Goal: Information Seeking & Learning: Find specific page/section

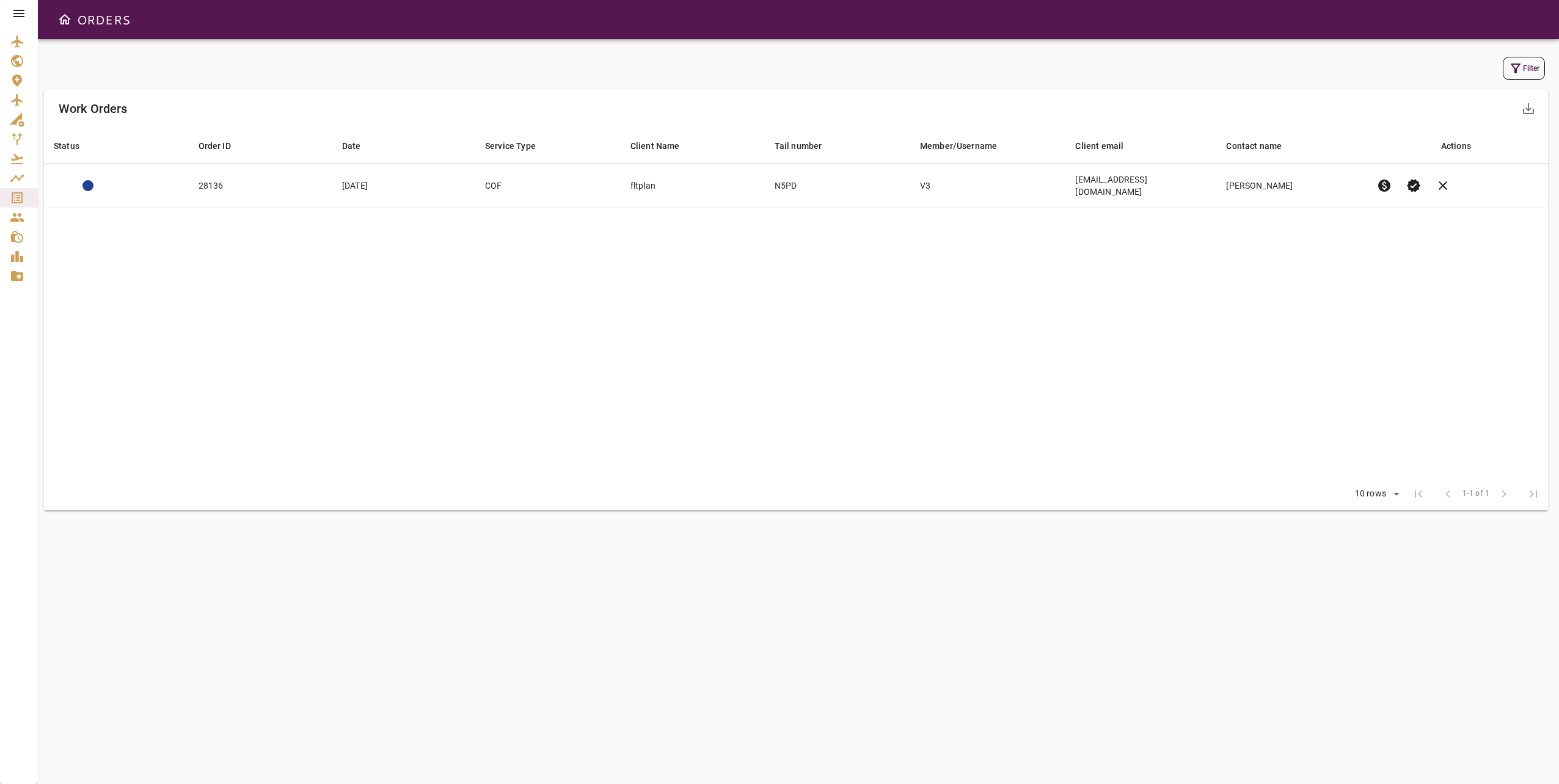
click at [18, 13] on icon at bounding box center [19, 14] width 11 height 7
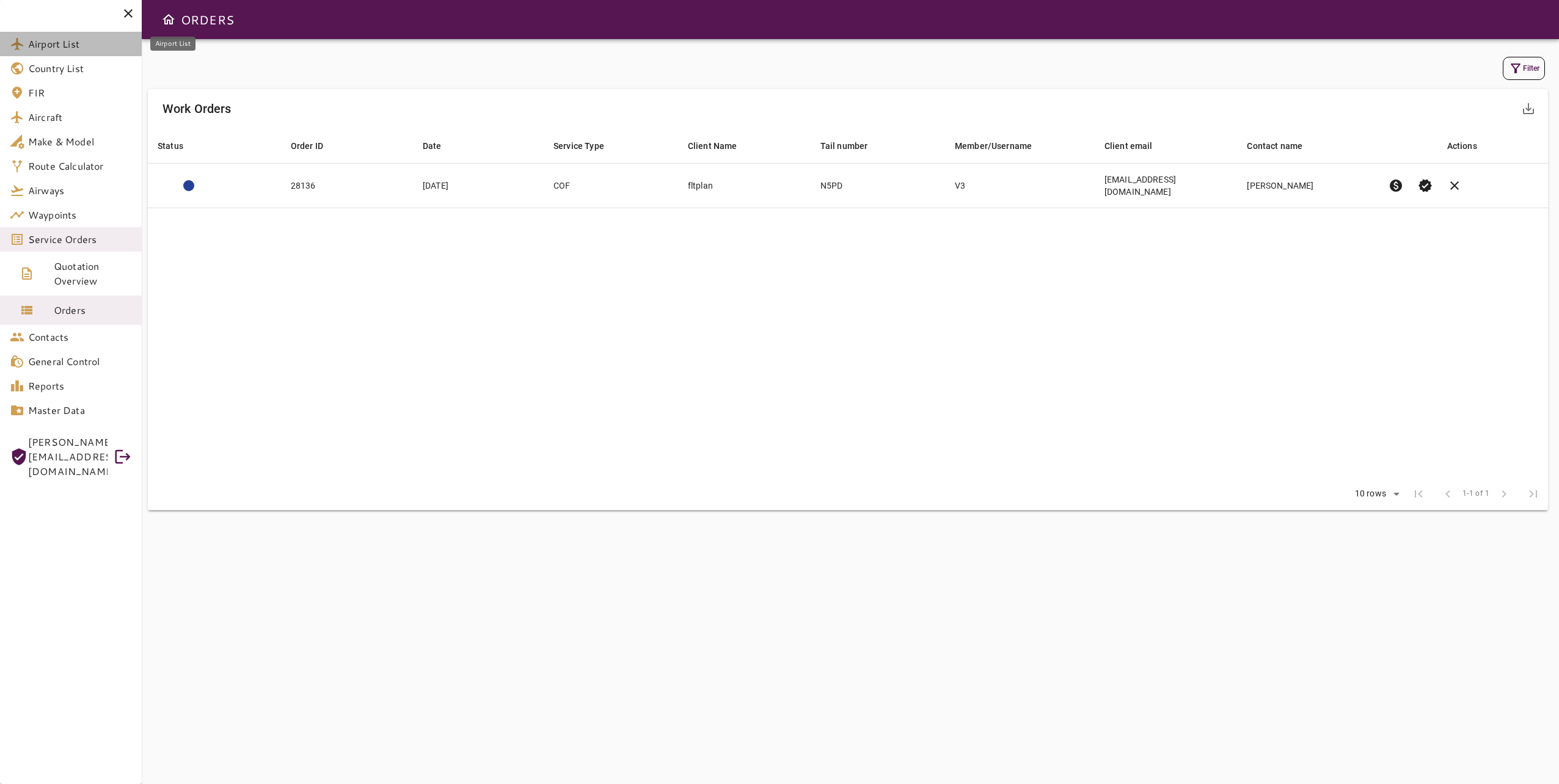
click at [69, 49] on span "Airport List" at bounding box center [80, 44] width 104 height 15
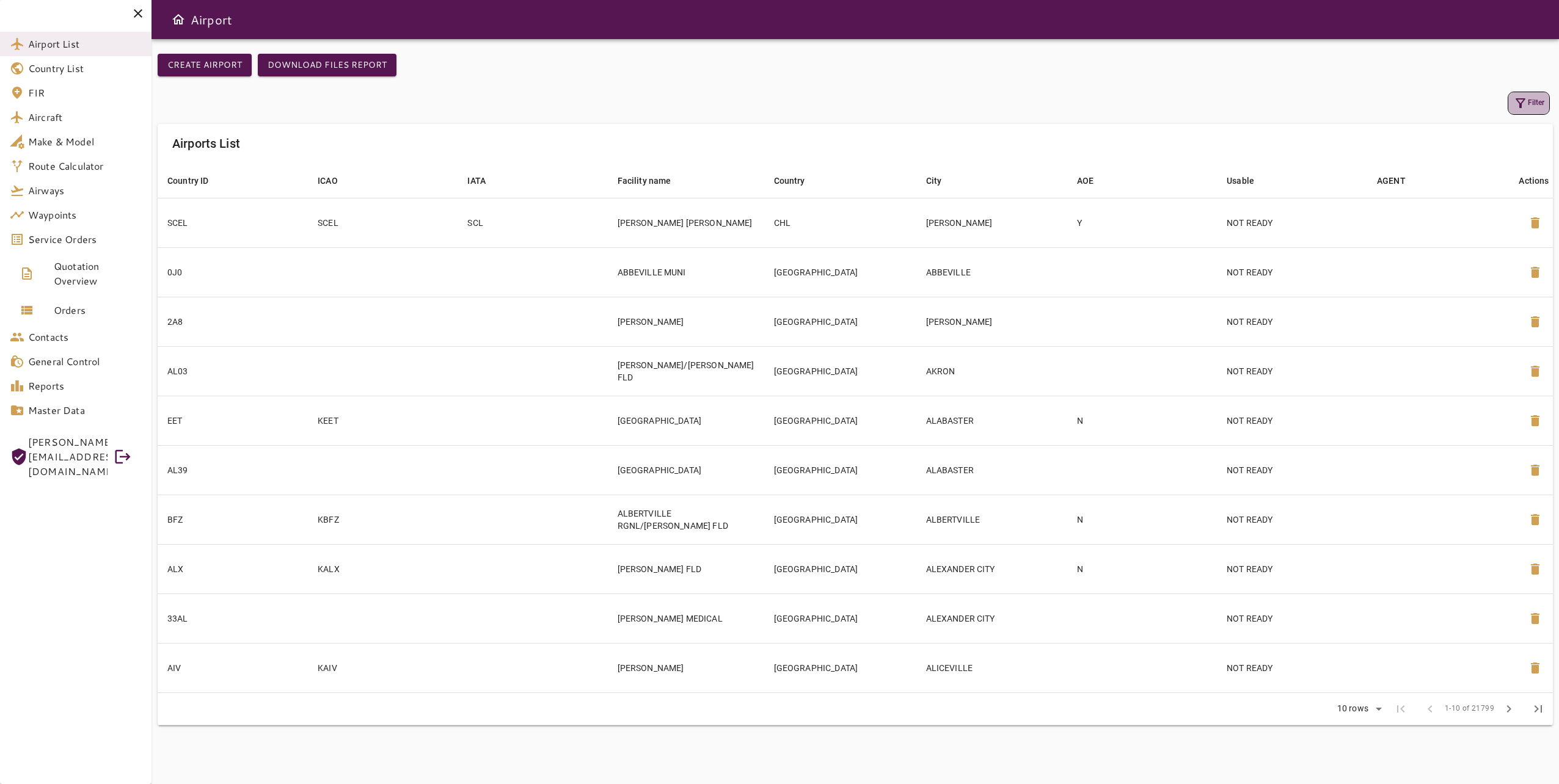
click at [1537, 103] on button "Filter" at bounding box center [1528, 103] width 42 height 23
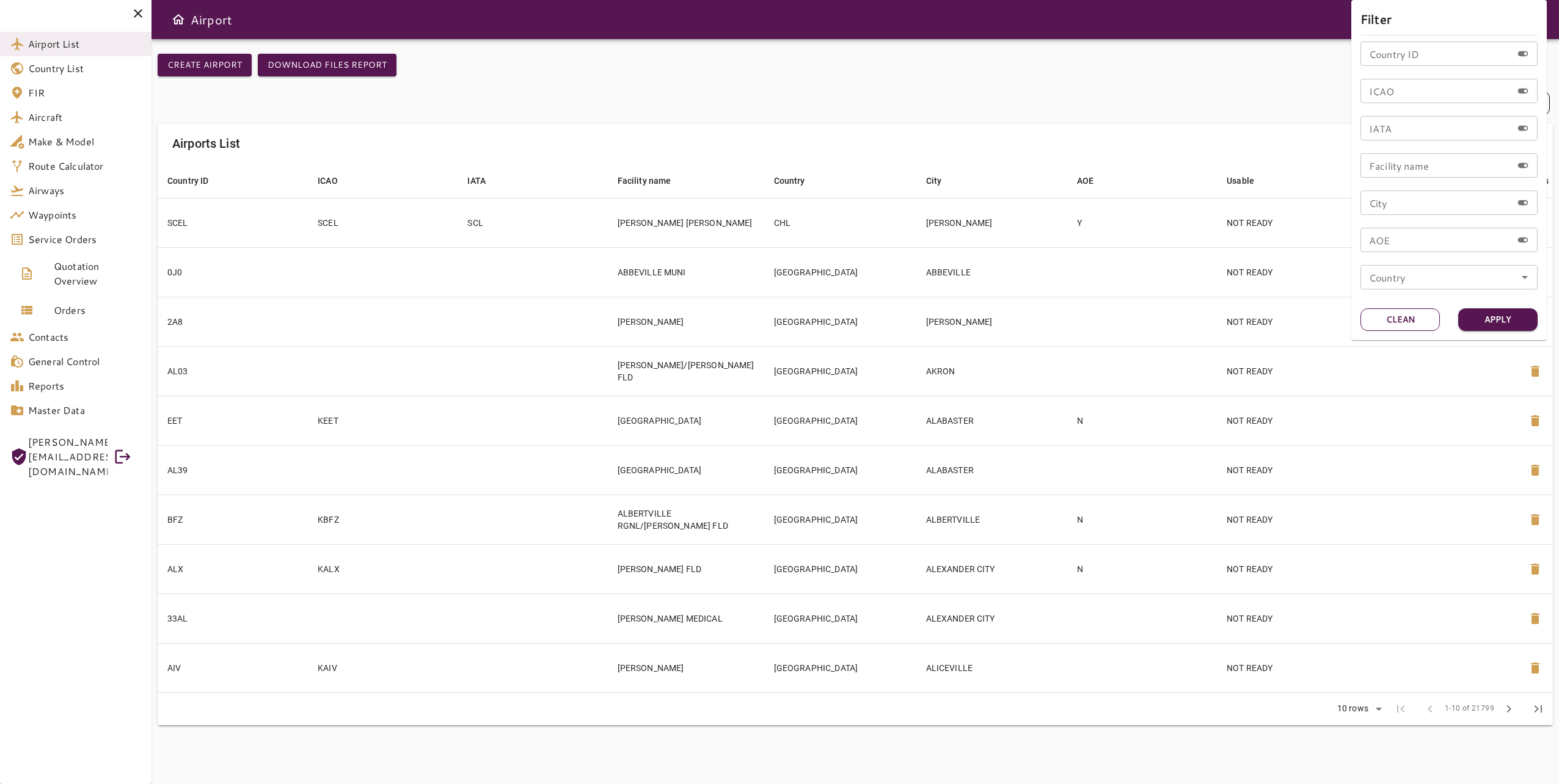
click at [1395, 325] on button "Clean" at bounding box center [1400, 319] width 79 height 22
click at [1438, 92] on input "ICAO" at bounding box center [1436, 91] width 151 height 24
paste input "****"
type input "****"
click at [1501, 322] on button "Apply" at bounding box center [1497, 319] width 79 height 22
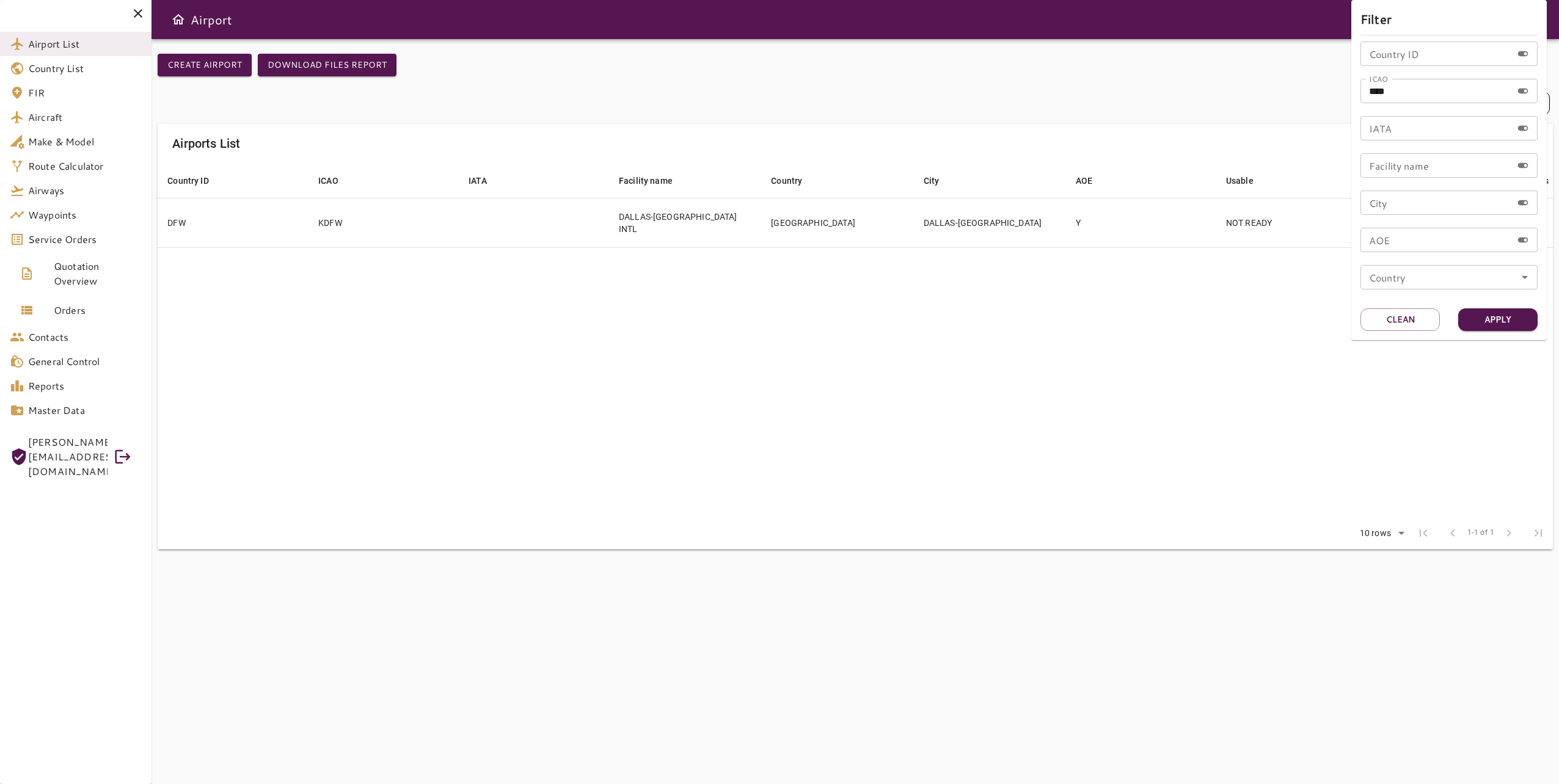
click at [985, 263] on div at bounding box center [779, 392] width 1559 height 784
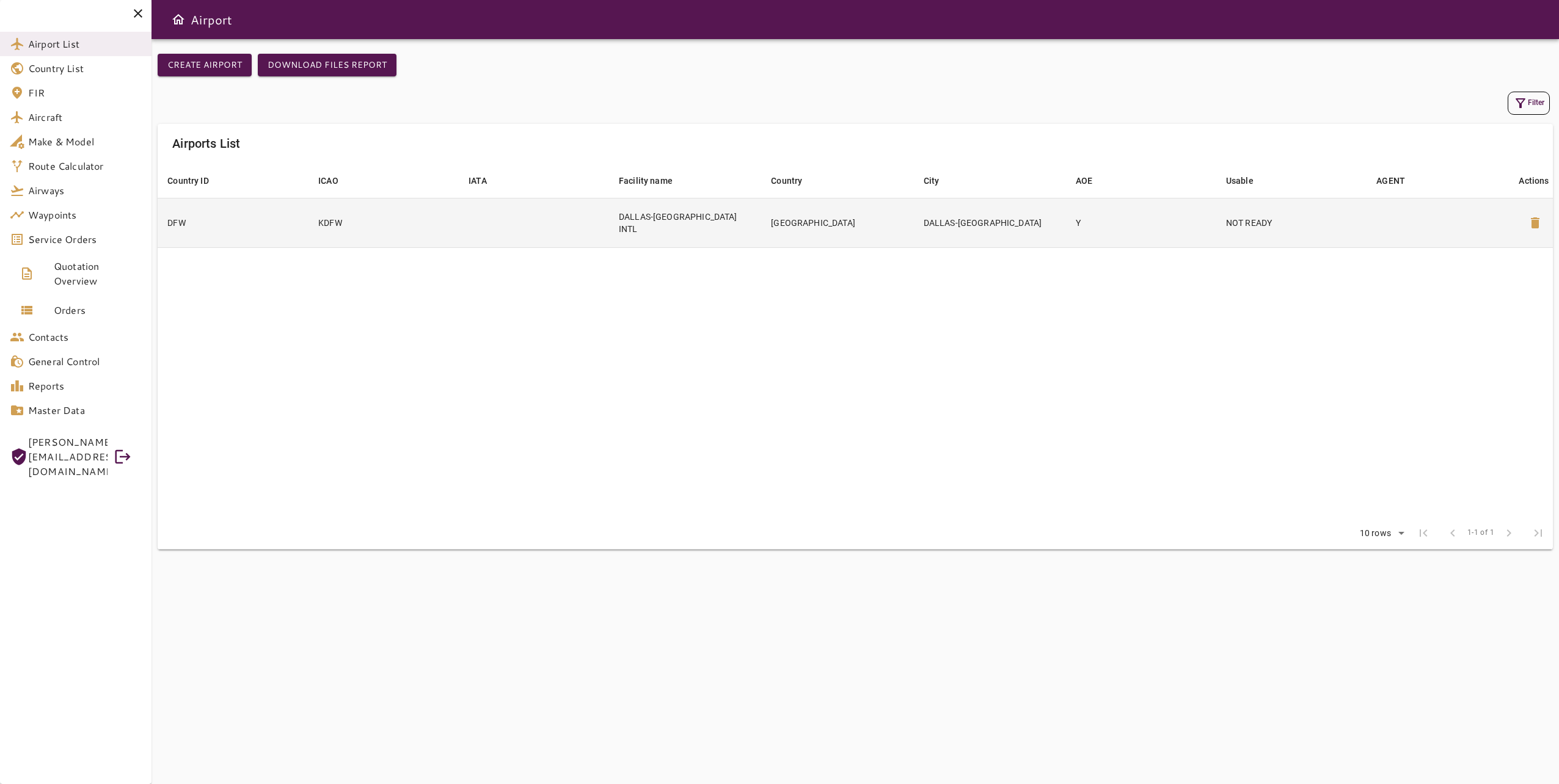
click at [958, 231] on td "DALLAS-[GEOGRAPHIC_DATA]" at bounding box center [990, 222] width 152 height 49
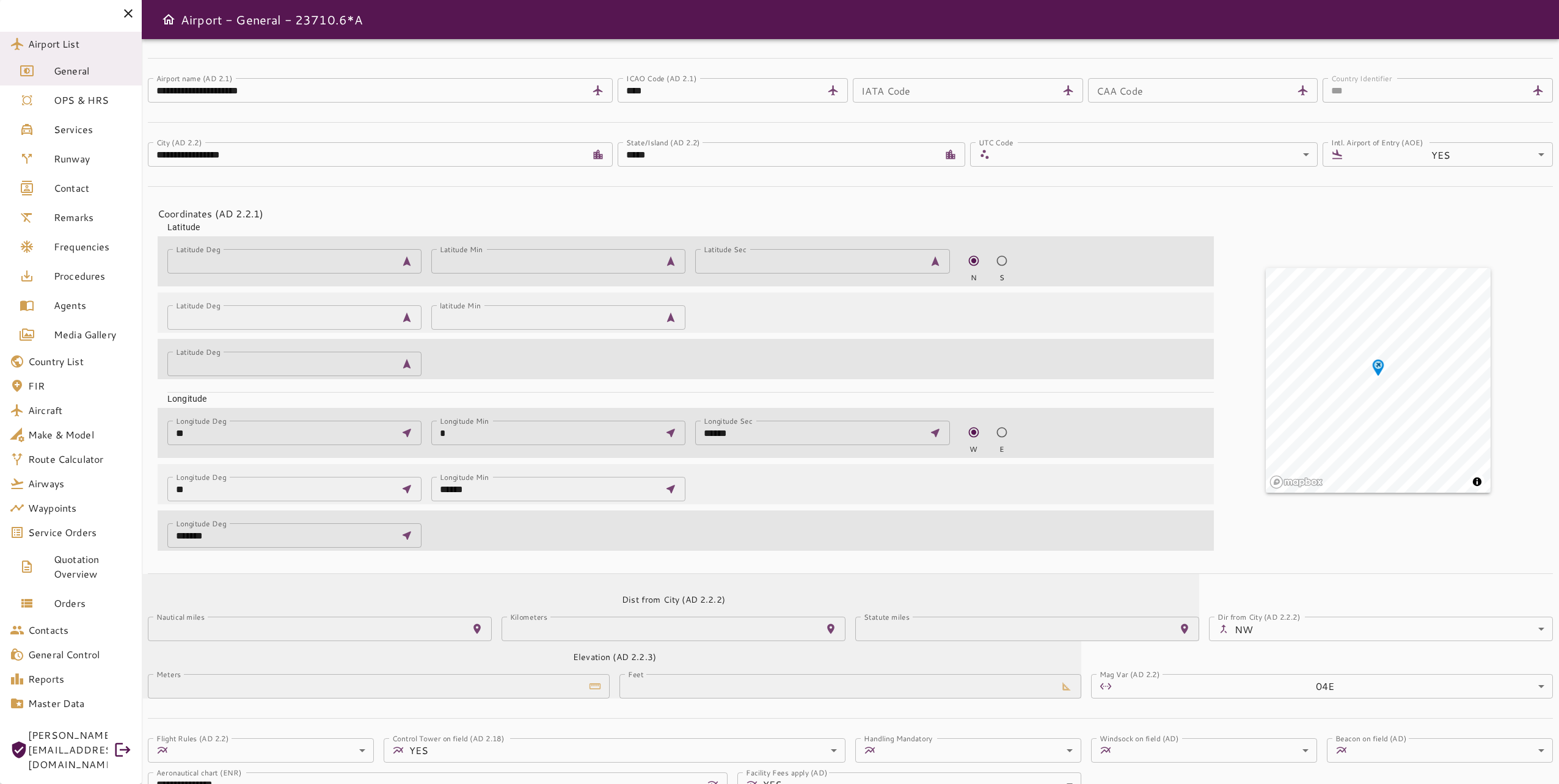
scroll to position [200, 0]
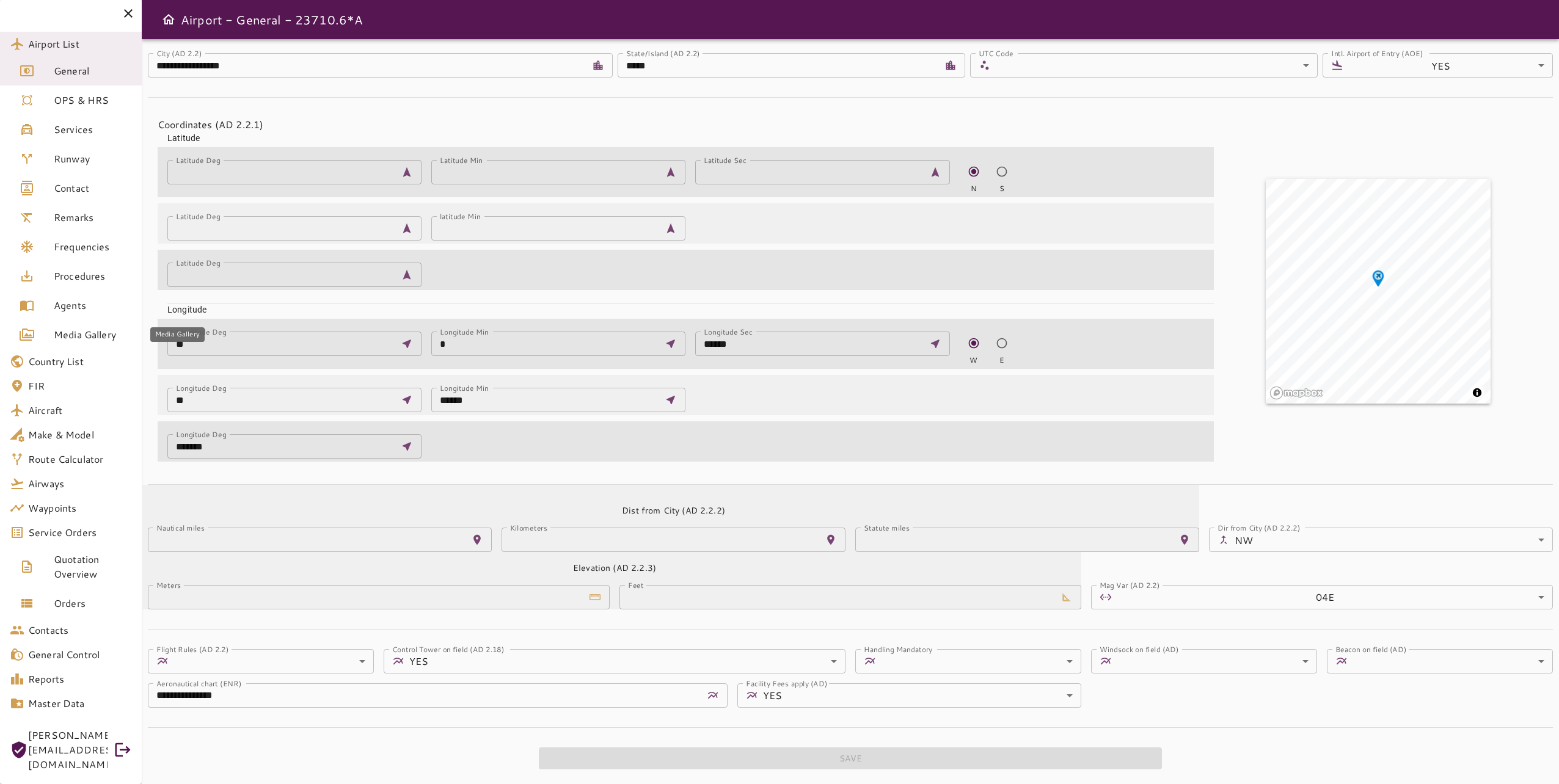
click at [85, 330] on span "Media Gallery" at bounding box center [93, 335] width 78 height 15
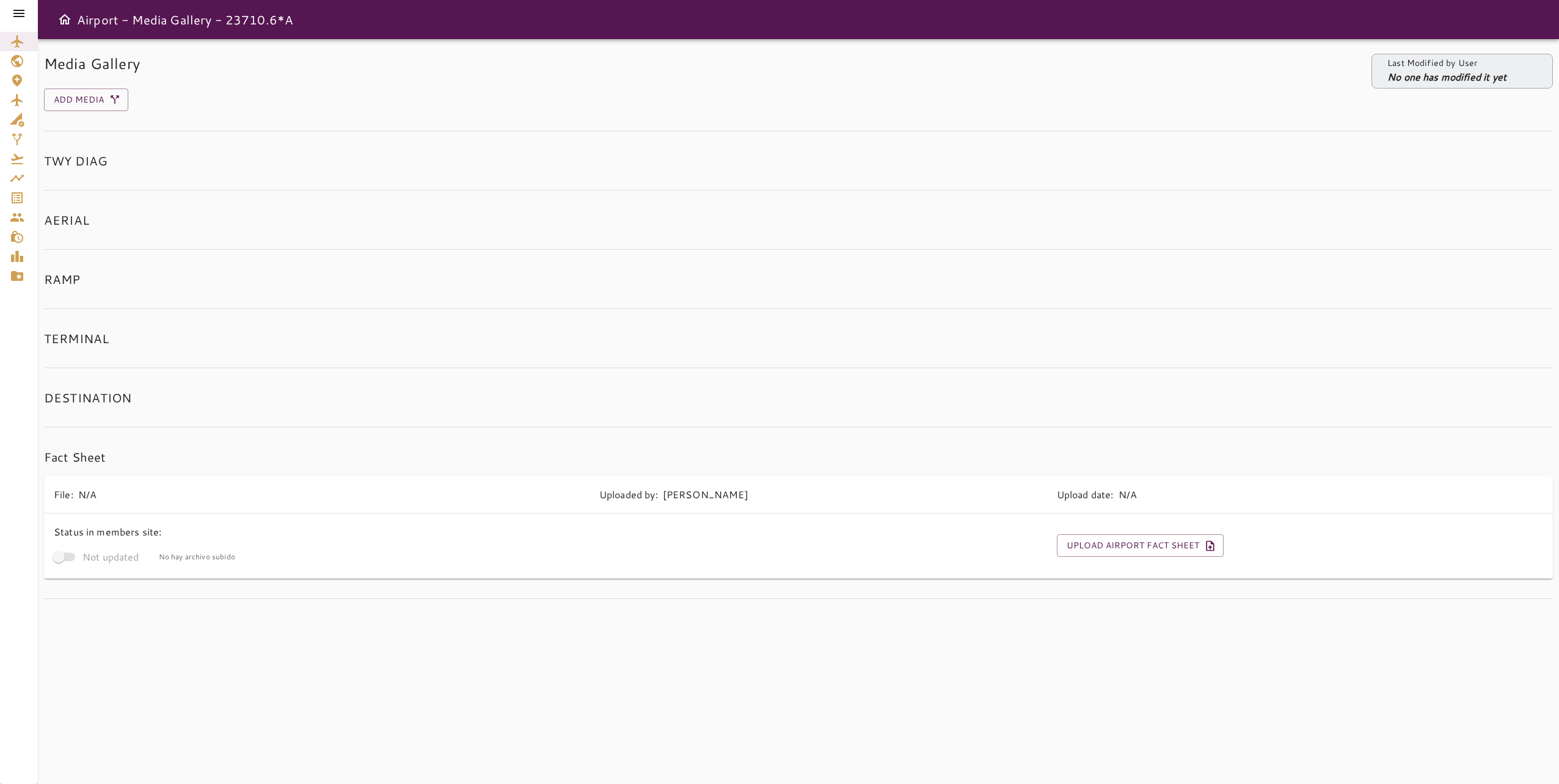
click at [697, 629] on div "Media Gallery Last Modified by User No one has modified it yet Add Media TWY DI…" at bounding box center [798, 412] width 1521 height 745
click at [680, 622] on div "Media Gallery Last Modified by User No one has modified it yet Add Media TWY DI…" at bounding box center [798, 412] width 1521 height 745
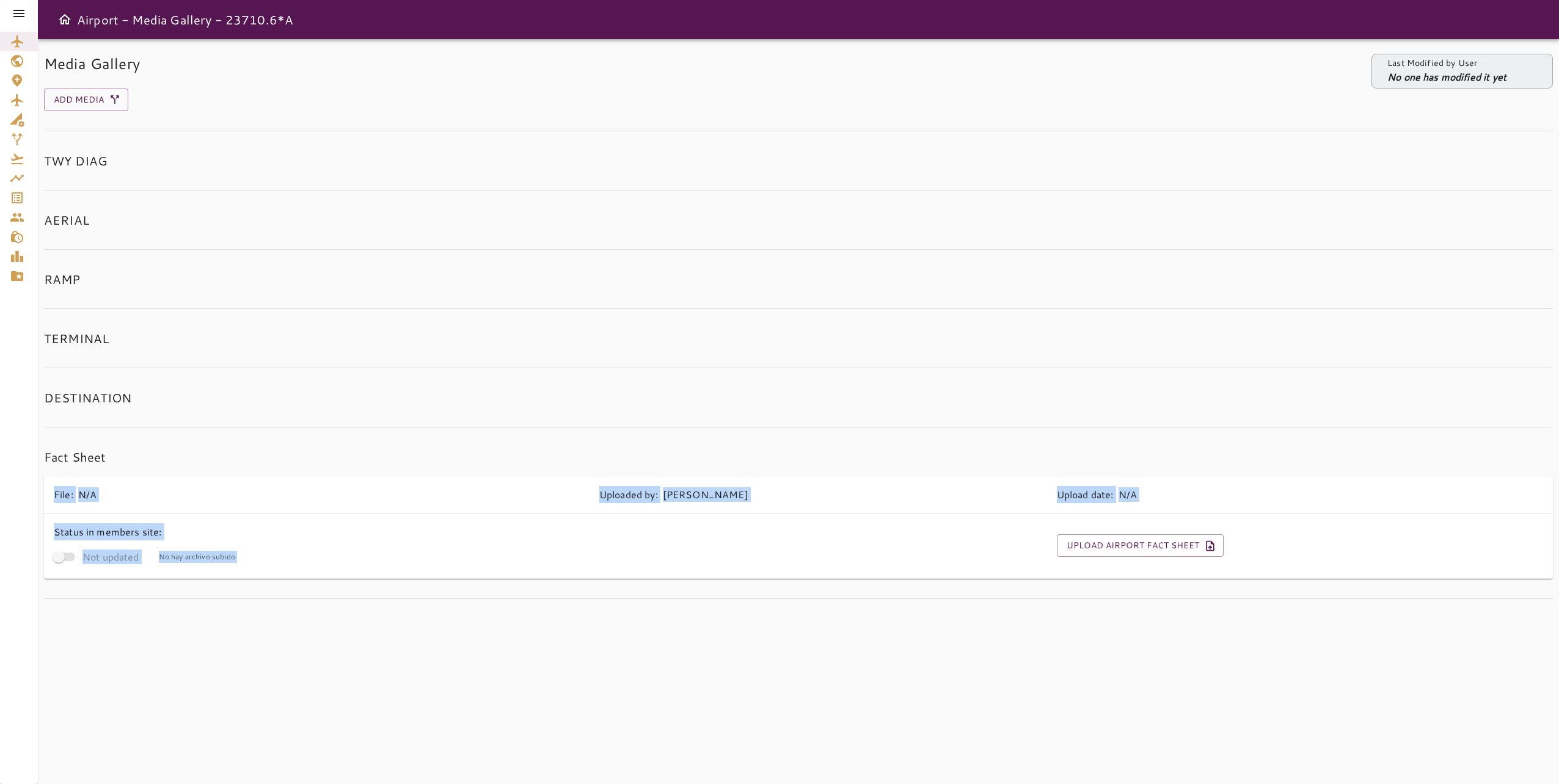
click at [660, 717] on div "Media Gallery Last Modified by User No one has modified it yet Add Media TWY DI…" at bounding box center [798, 412] width 1521 height 745
click at [817, 714] on div "Media Gallery Last Modified by User No one has modified it yet Add Media TWY DI…" at bounding box center [798, 412] width 1521 height 745
click at [815, 711] on div "Media Gallery Last Modified by User No one has modified it yet Add Media TWY DI…" at bounding box center [798, 412] width 1521 height 745
click at [813, 711] on div "Media Gallery Last Modified by User No one has modified it yet Add Media TWY DI…" at bounding box center [798, 412] width 1521 height 745
click at [17, 11] on icon at bounding box center [19, 14] width 11 height 7
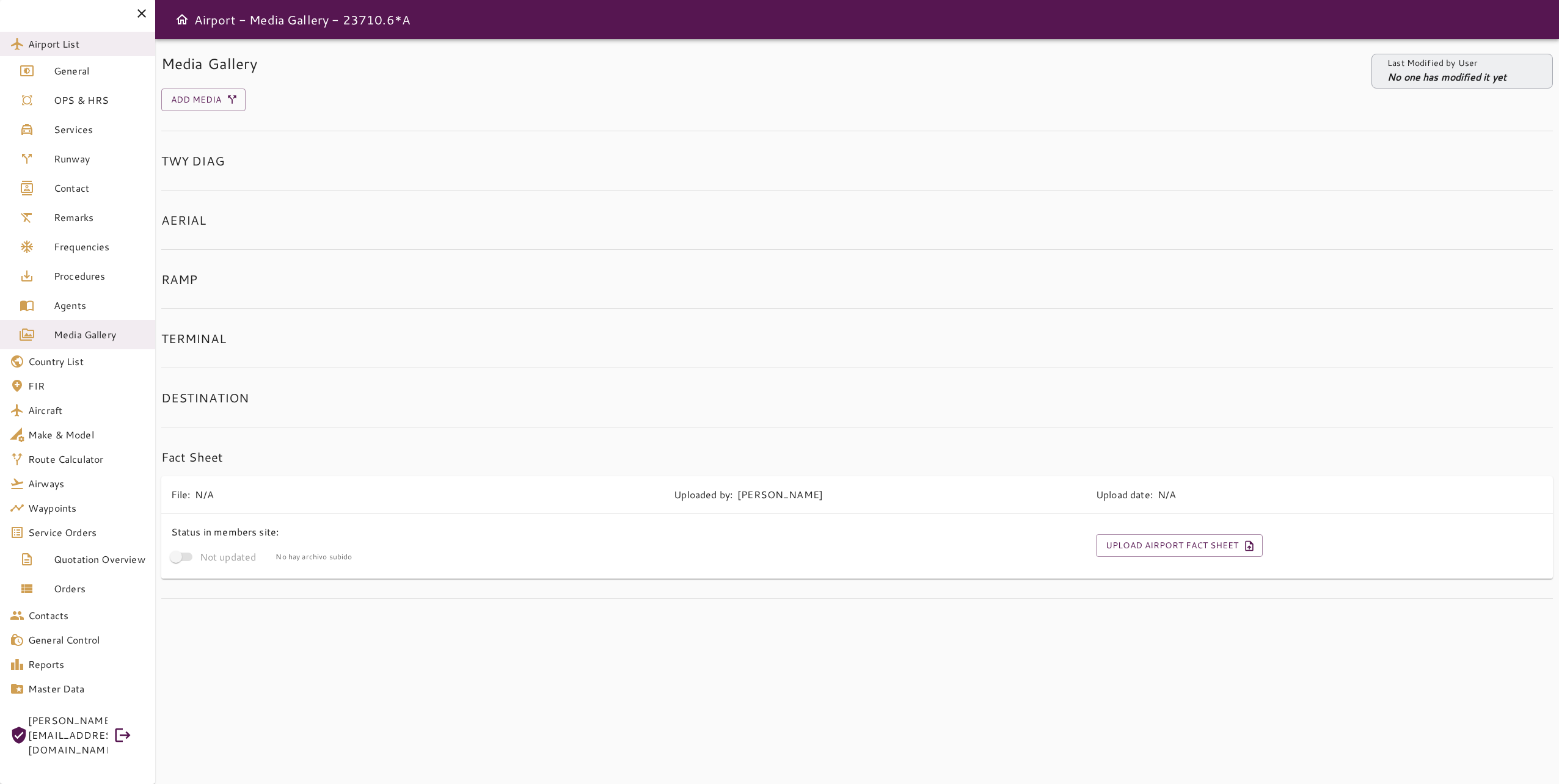
click at [825, 678] on div "Media Gallery Last Modified by User No one has modified it yet Add Media TWY DI…" at bounding box center [857, 412] width 1404 height 745
click at [53, 45] on span "Airport List" at bounding box center [87, 44] width 117 height 15
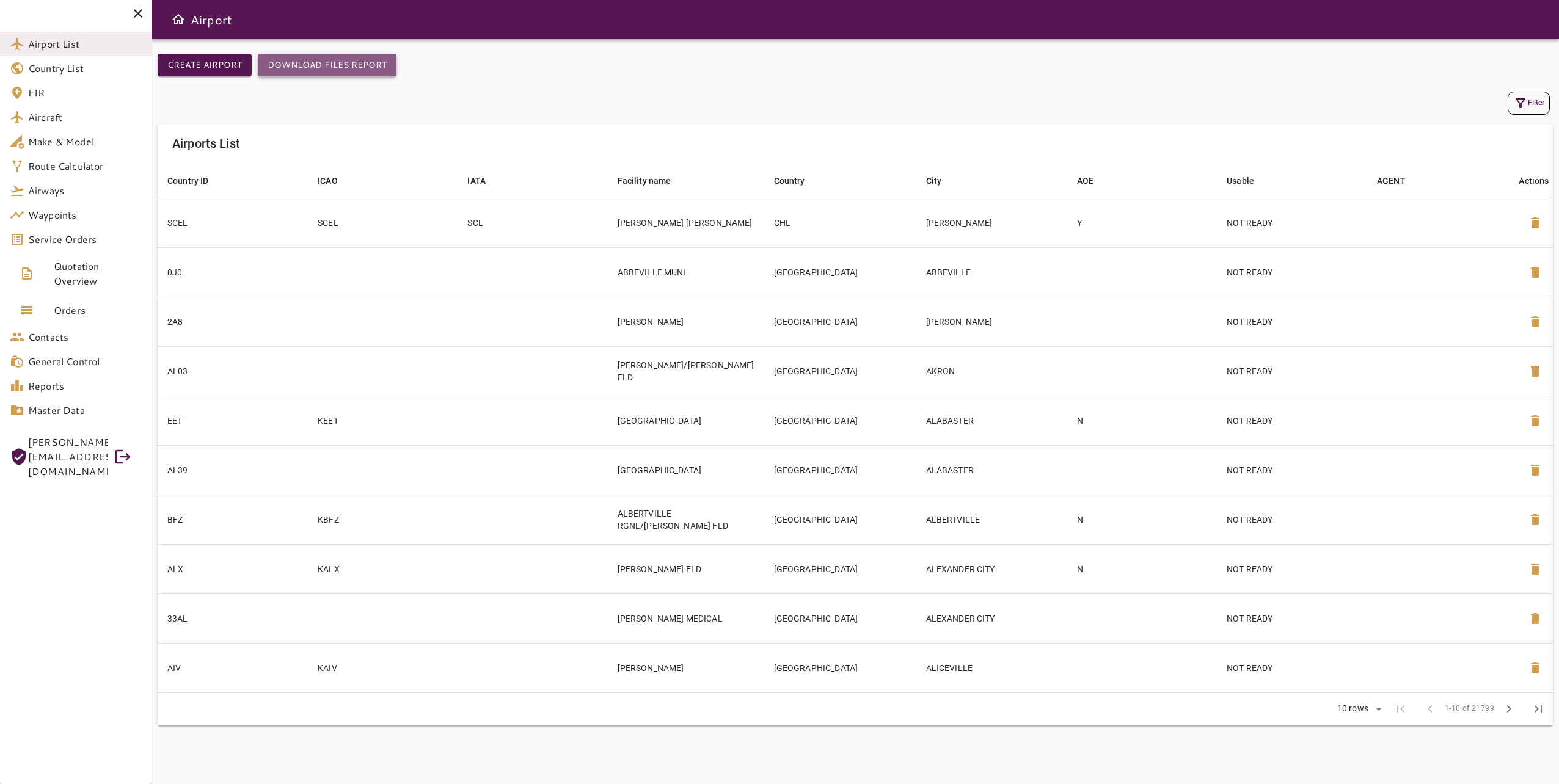
click at [319, 71] on button "Download Files Report" at bounding box center [327, 65] width 139 height 22
click at [85, 45] on span "Airport List" at bounding box center [85, 44] width 113 height 15
click at [1517, 104] on icon "button" at bounding box center [1520, 103] width 15 height 15
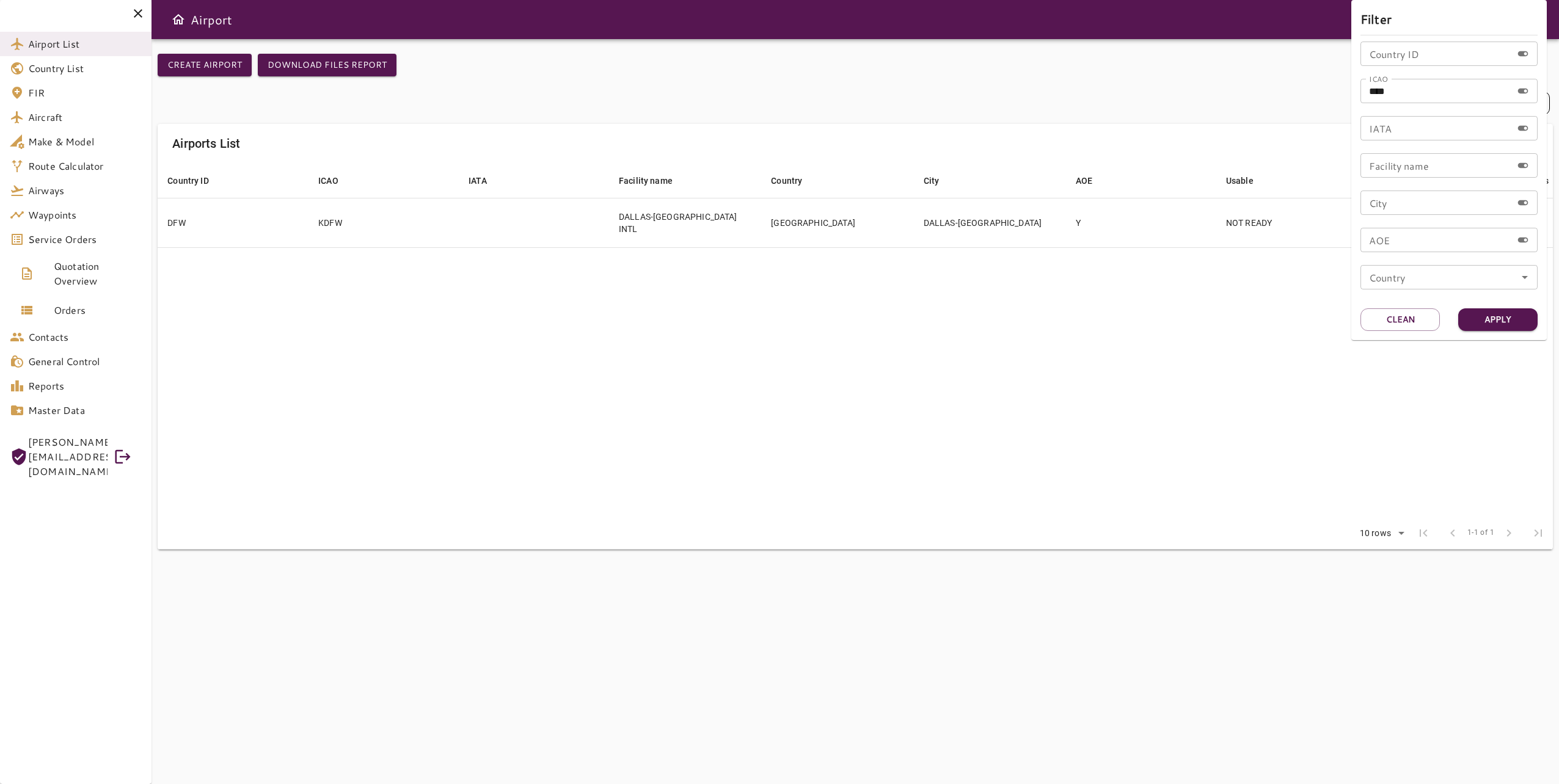
click at [1384, 98] on input "****" at bounding box center [1436, 91] width 151 height 24
type input "****"
click at [1493, 323] on button "Apply" at bounding box center [1497, 319] width 79 height 22
drag, startPoint x: 1188, startPoint y: 314, endPoint x: 970, endPoint y: 250, distance: 227.2
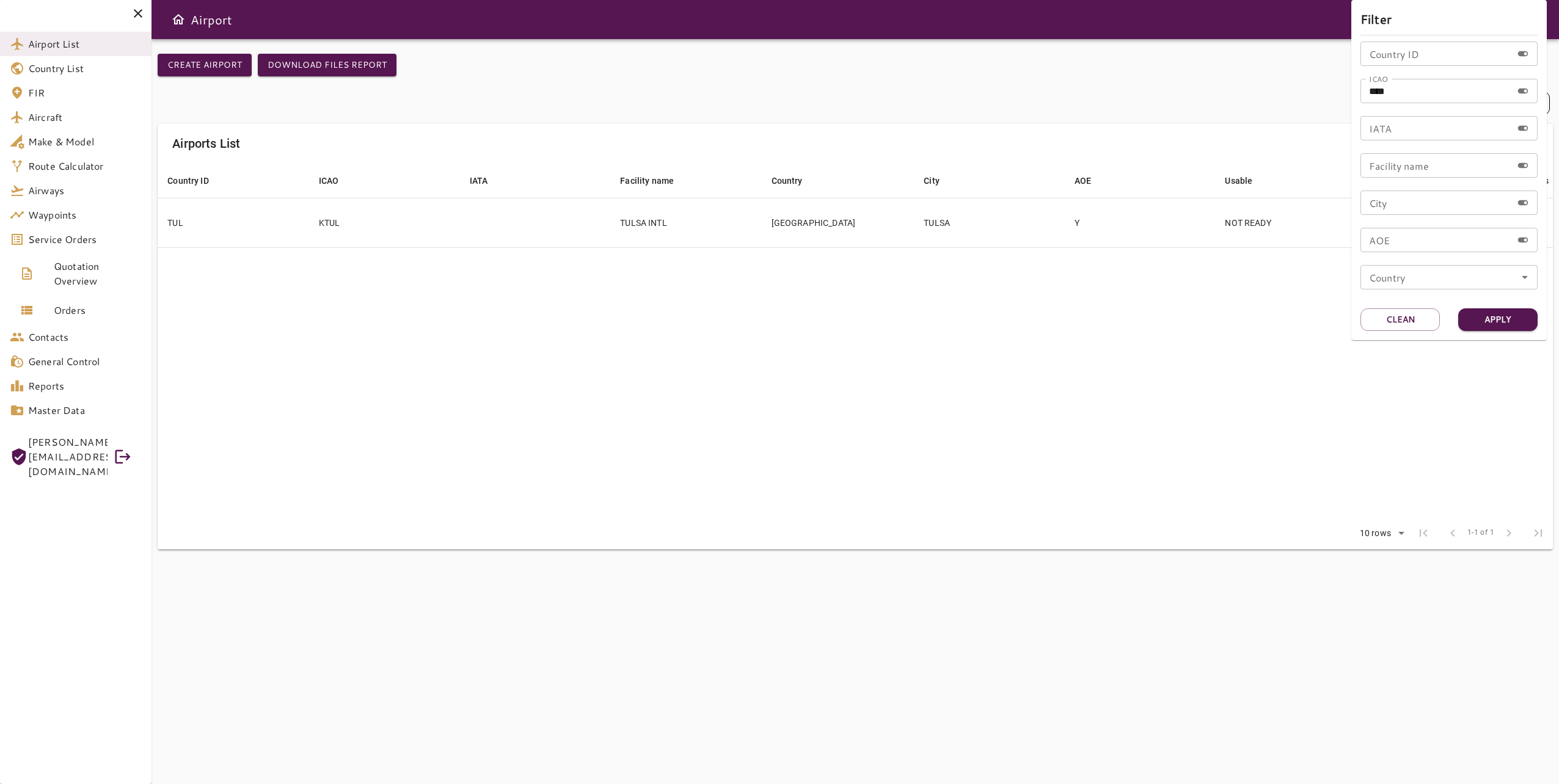
click at [1187, 314] on div at bounding box center [779, 392] width 1559 height 784
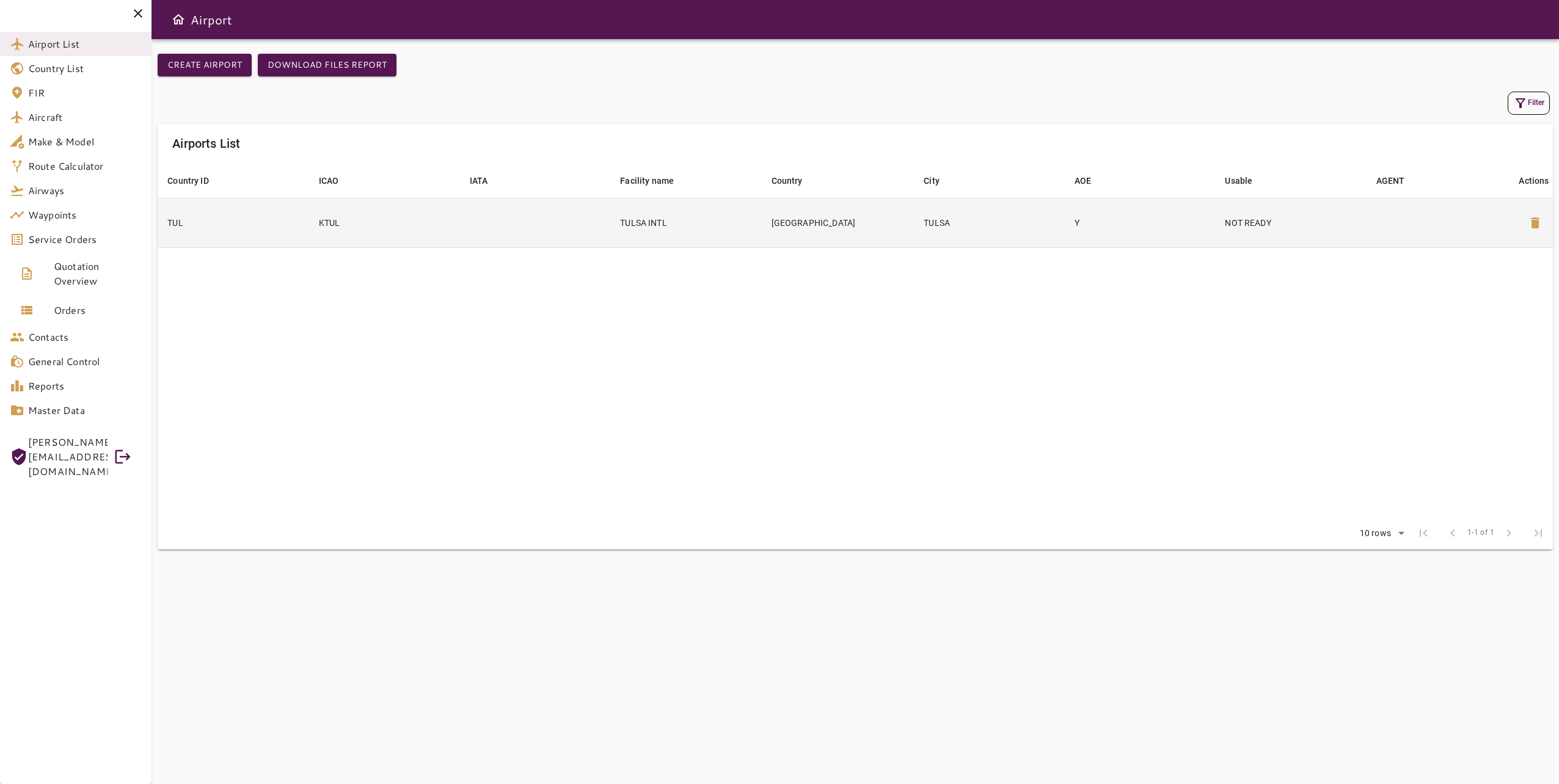
click at [919, 235] on td "TULSA" at bounding box center [989, 222] width 151 height 49
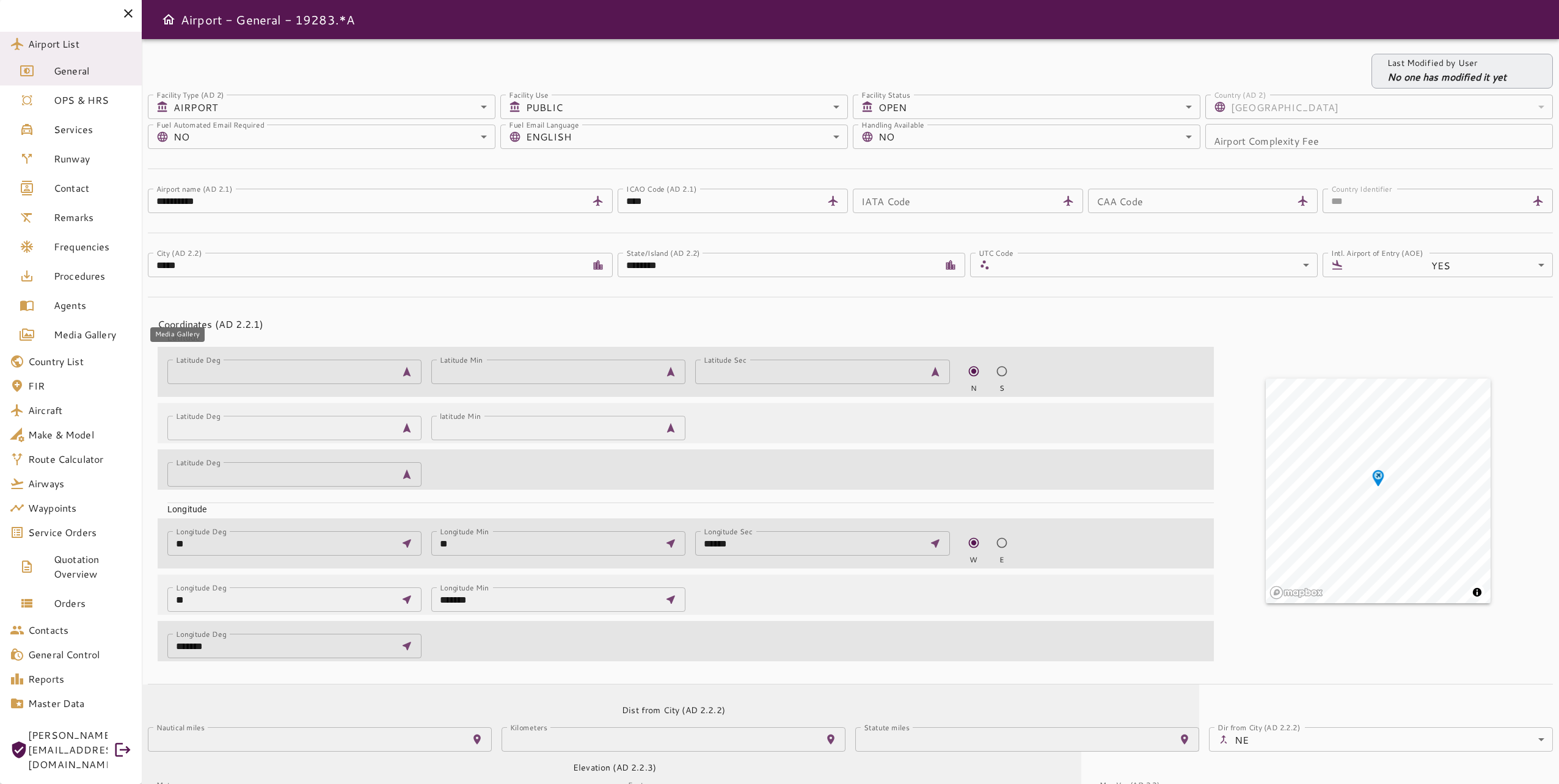
click at [100, 341] on span "Media Gallery" at bounding box center [93, 335] width 78 height 15
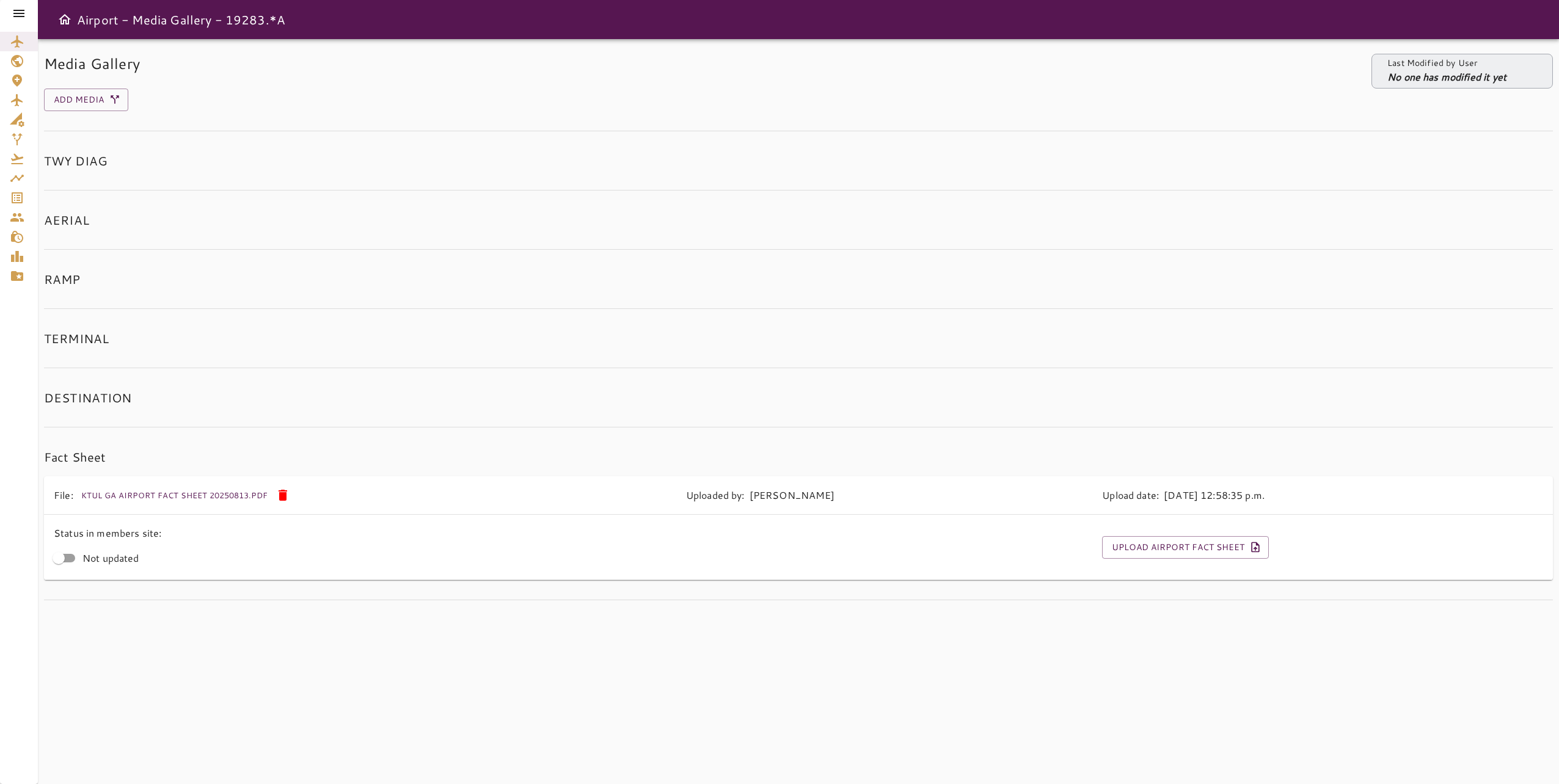
click at [17, 7] on icon at bounding box center [19, 14] width 15 height 15
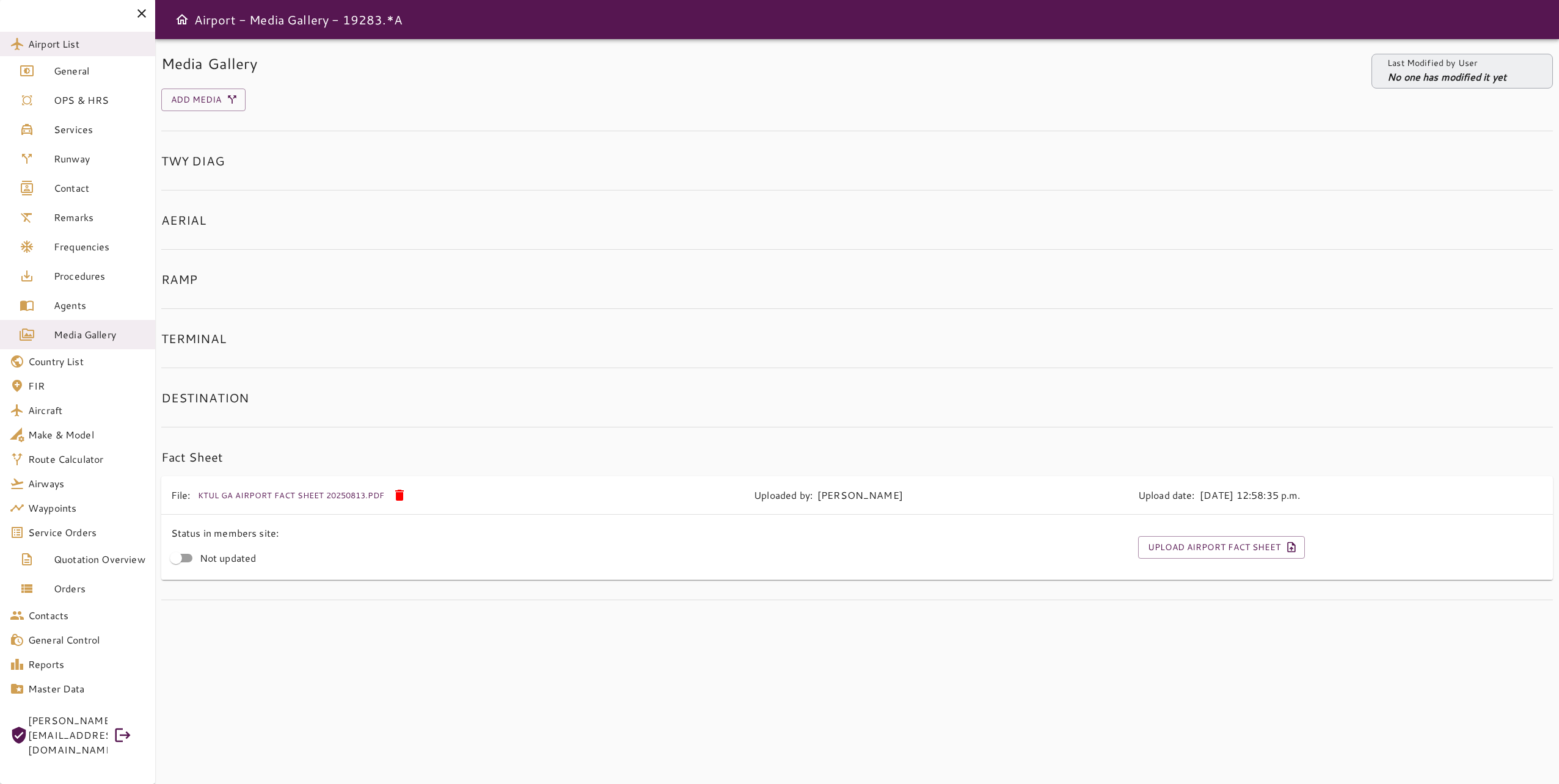
click at [927, 357] on div "TERMINAL" at bounding box center [857, 349] width 1391 height 40
click at [897, 744] on div "Media Gallery Last Modified by User No one has modified it yet Add Media TWY DI…" at bounding box center [857, 412] width 1404 height 745
